Goal: Information Seeking & Learning: Learn about a topic

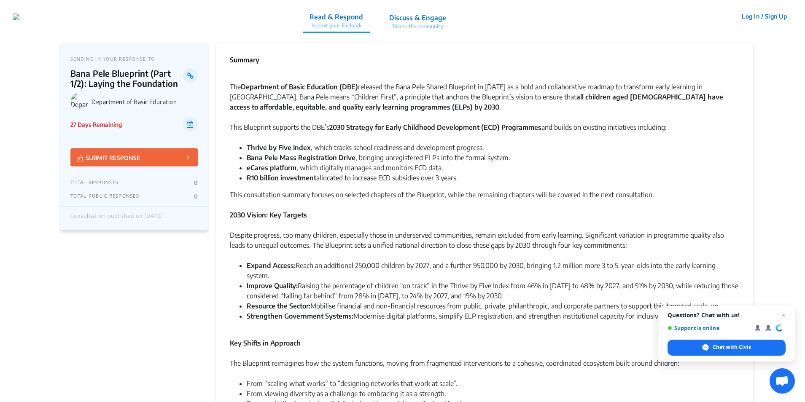
click at [783, 315] on span "Open chat" at bounding box center [783, 315] width 10 height 10
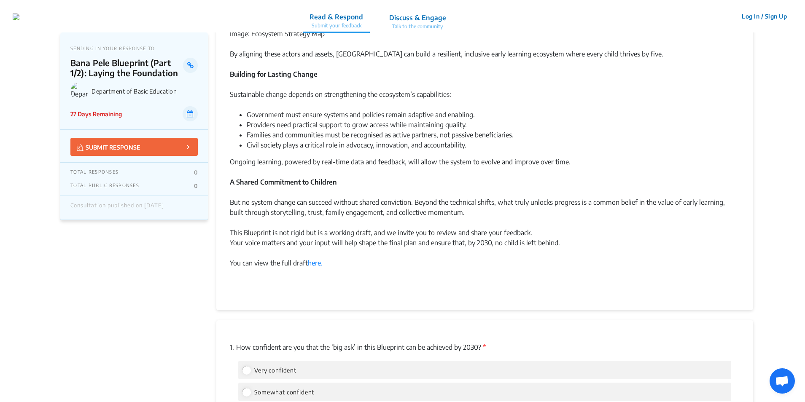
scroll to position [674, 0]
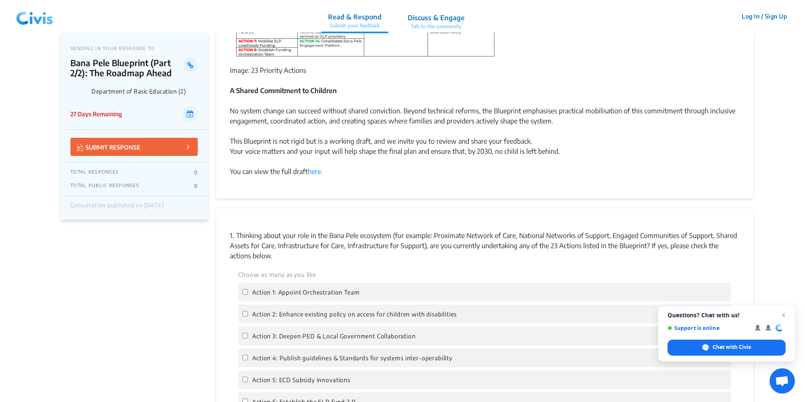
scroll to position [421, 0]
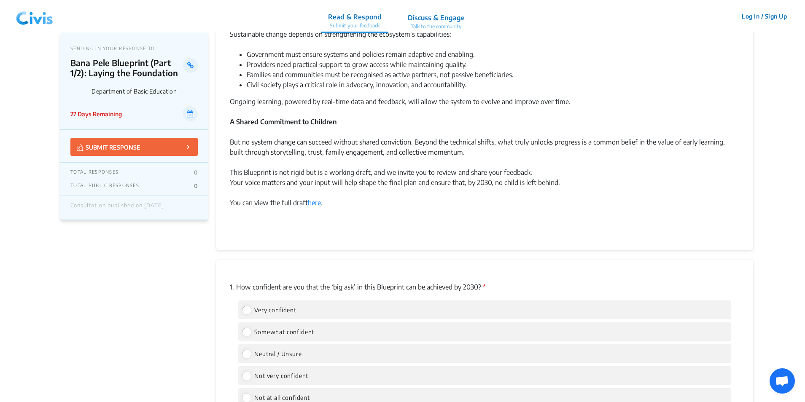
scroll to position [716, 0]
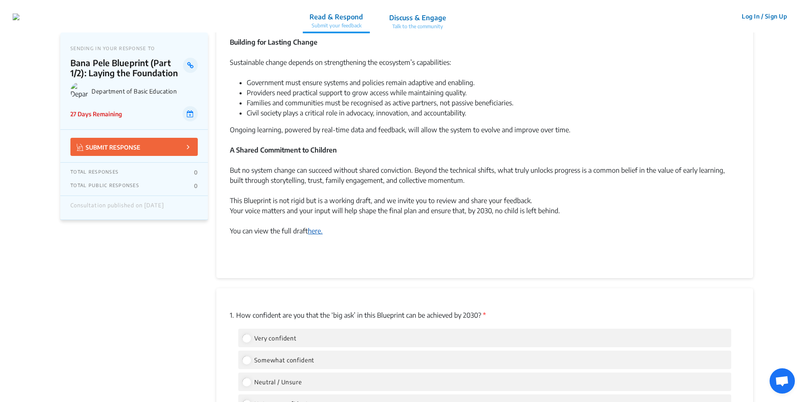
click at [317, 229] on link "here." at bounding box center [315, 231] width 15 height 8
